Goal: Navigation & Orientation: Find specific page/section

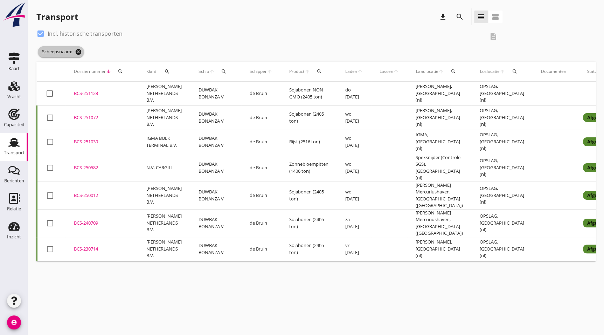
click at [77, 52] on icon "cancel" at bounding box center [78, 51] width 7 height 7
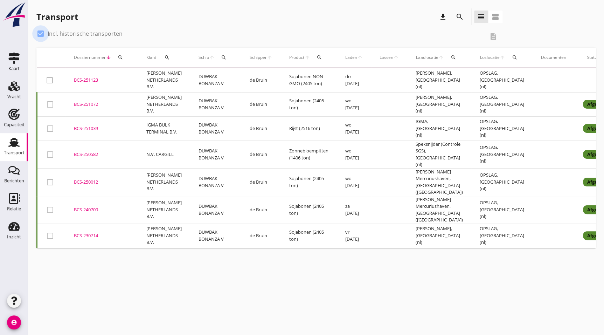
click at [45, 33] on div at bounding box center [41, 34] width 12 height 12
checkbox input "false"
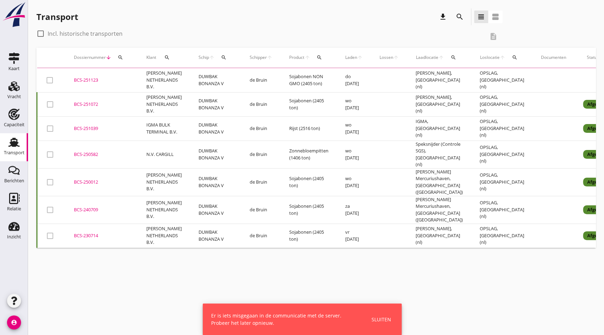
click at [24, 21] on img at bounding box center [13, 15] width 25 height 26
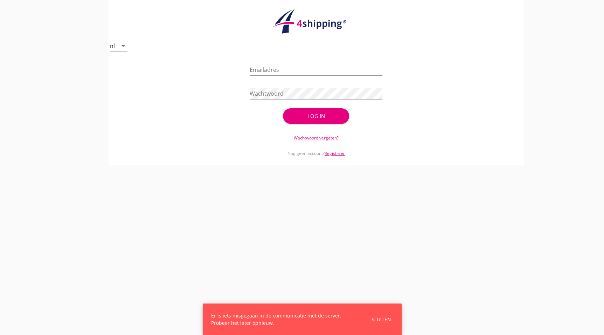
type input "[PERSON_NAME][EMAIL_ADDRESS][DOMAIN_NAME]"
click at [310, 110] on button "Log in" at bounding box center [316, 115] width 66 height 15
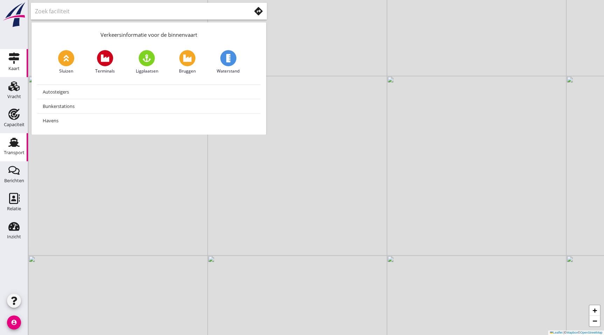
click at [24, 146] on link "Transport Transport" at bounding box center [14, 147] width 28 height 28
